Goal: Answer question/provide support

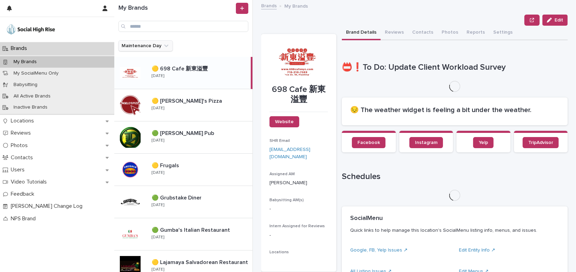
click at [164, 46] on icon "Maintenance Day" at bounding box center [166, 46] width 4 height 2
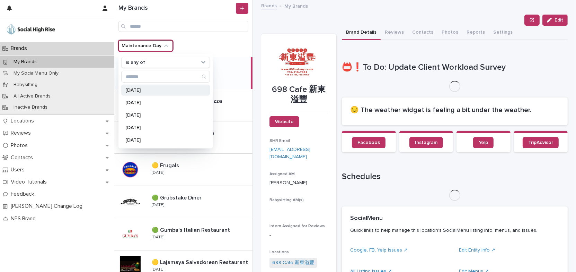
click at [154, 92] on div "[DATE]" at bounding box center [165, 90] width 89 height 11
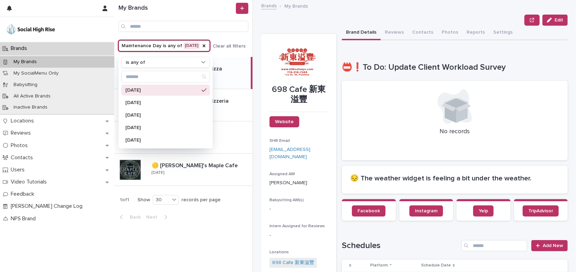
click at [285, 24] on div "Edit" at bounding box center [414, 20] width 307 height 11
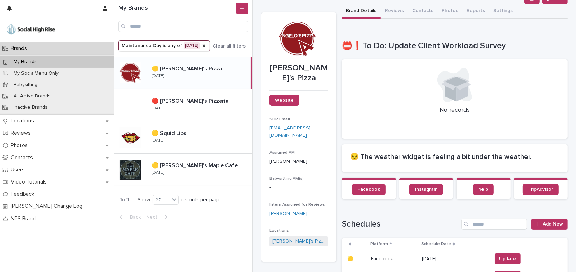
scroll to position [94, 0]
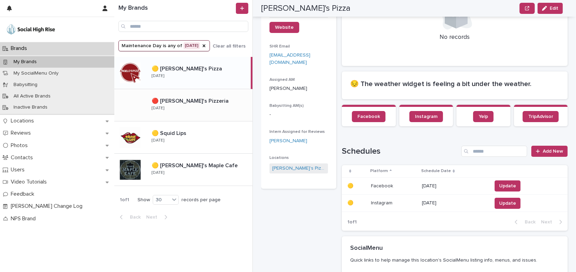
click at [204, 112] on div "🔴 [PERSON_NAME]'s Pizzeria 🔴 Patsy's Pizzeria [DATE]" at bounding box center [199, 105] width 106 height 20
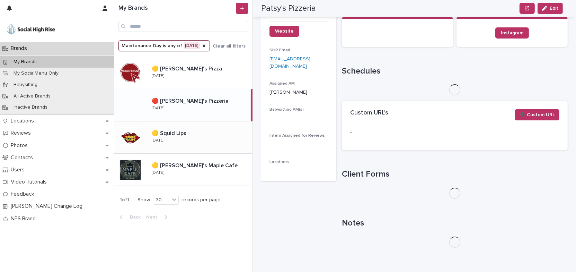
scroll to position [94, 0]
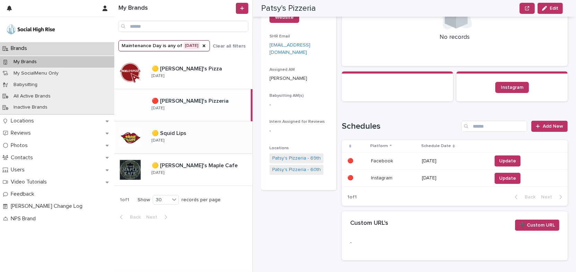
click at [211, 143] on div "🟡 Squid Lips 🟡 Squid Lips [DATE]" at bounding box center [199, 137] width 106 height 20
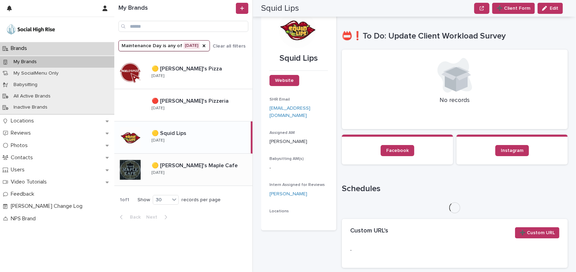
scroll to position [94, 0]
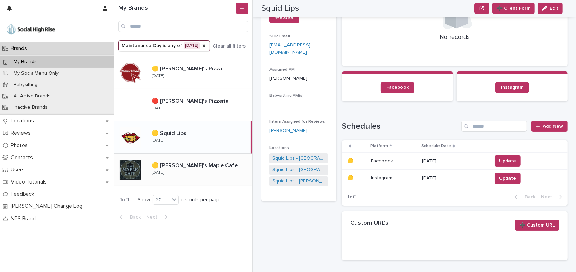
click at [228, 171] on div "🟡 [PERSON_NAME]'s Maple Cafe 🟡 [PERSON_NAME]'s Maple Cafe [DATE]" at bounding box center [199, 169] width 106 height 20
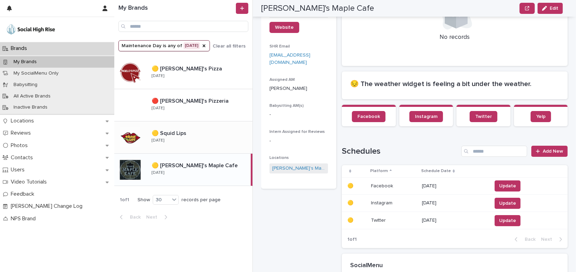
click at [207, 137] on div "🟡 Squid Lips 🟡 Squid Lips [DATE]" at bounding box center [199, 137] width 106 height 20
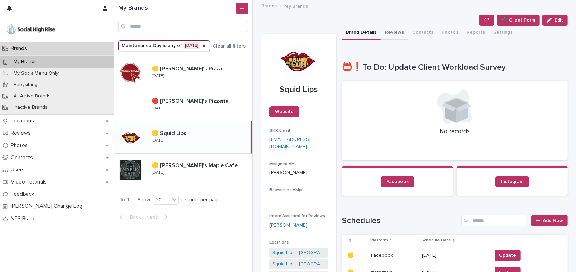
click at [393, 29] on button "Reviews" at bounding box center [394, 33] width 27 height 15
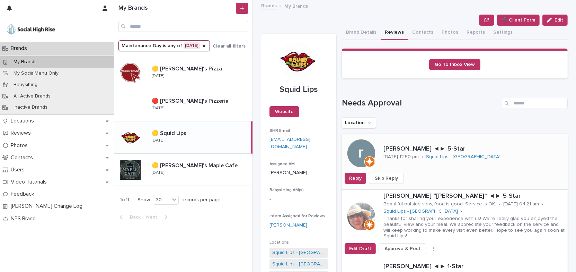
click at [395, 176] on span "Skip Reply" at bounding box center [386, 178] width 23 height 7
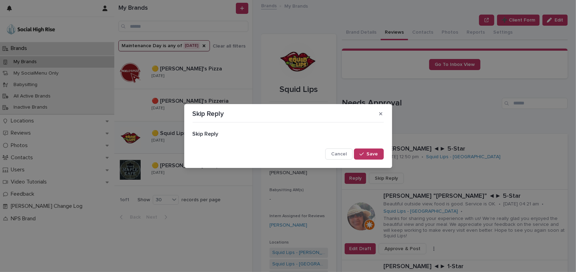
click at [374, 155] on span "Save" at bounding box center [372, 153] width 11 height 5
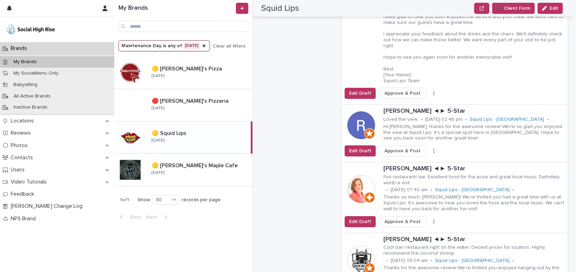
scroll to position [347, 0]
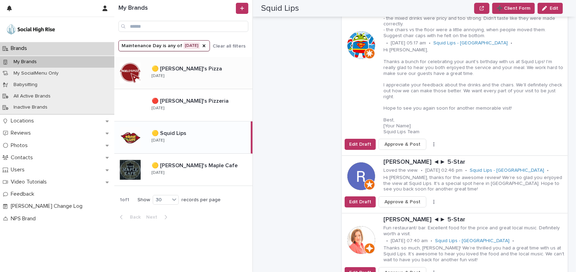
click at [210, 70] on p at bounding box center [201, 69] width 98 height 7
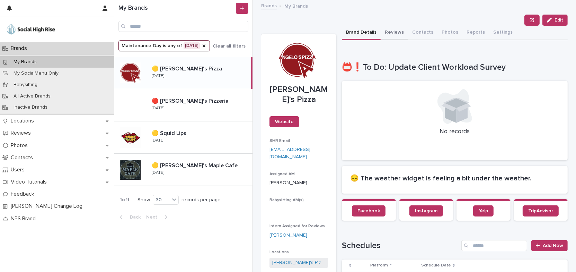
click at [386, 32] on button "Reviews" at bounding box center [394, 33] width 27 height 15
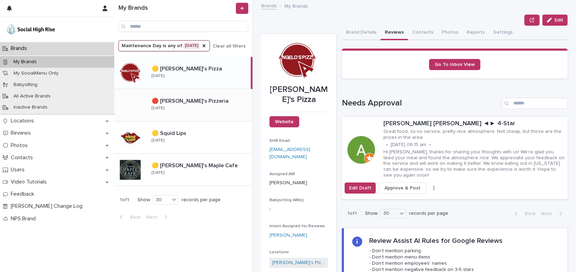
click at [232, 99] on p at bounding box center [201, 101] width 98 height 7
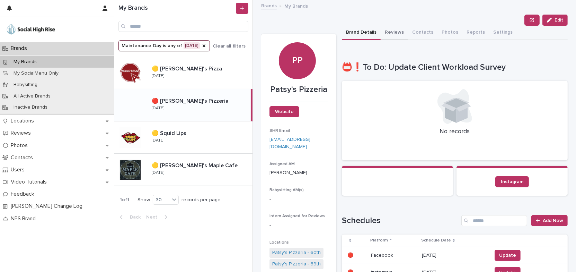
click at [393, 32] on button "Reviews" at bounding box center [394, 33] width 27 height 15
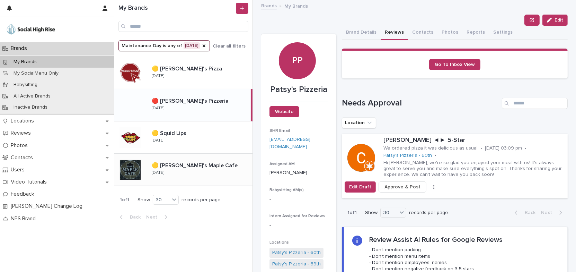
click at [186, 172] on div "🟡 [PERSON_NAME]'s Maple Cafe 🟡 [PERSON_NAME]'s Maple Cafe [DATE]" at bounding box center [199, 169] width 106 height 20
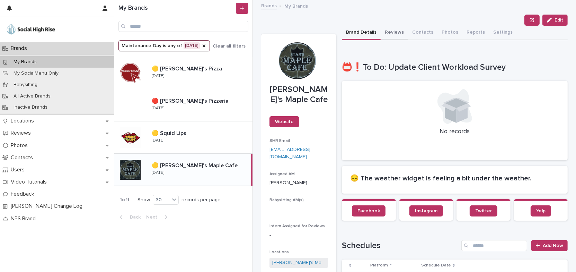
click at [396, 33] on button "Reviews" at bounding box center [394, 33] width 27 height 15
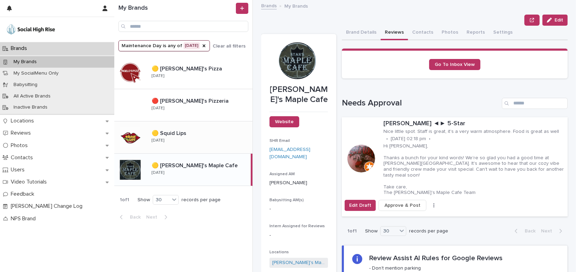
click at [221, 133] on p at bounding box center [201, 133] width 98 height 7
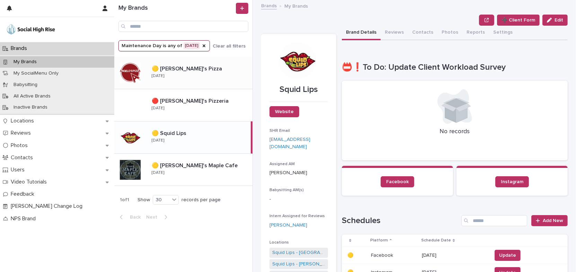
click at [212, 75] on div "🟡 [PERSON_NAME]'s Pizza 🟡 [PERSON_NAME]'s Pizza [DATE]" at bounding box center [199, 73] width 106 height 20
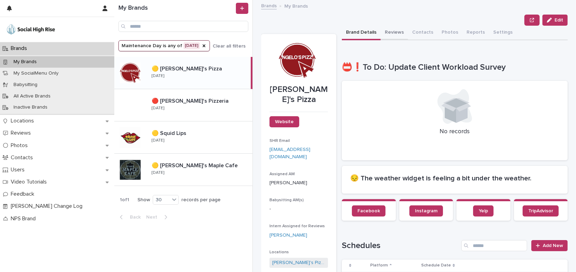
click at [395, 30] on button "Reviews" at bounding box center [394, 33] width 27 height 15
